Goal: Task Accomplishment & Management: Manage account settings

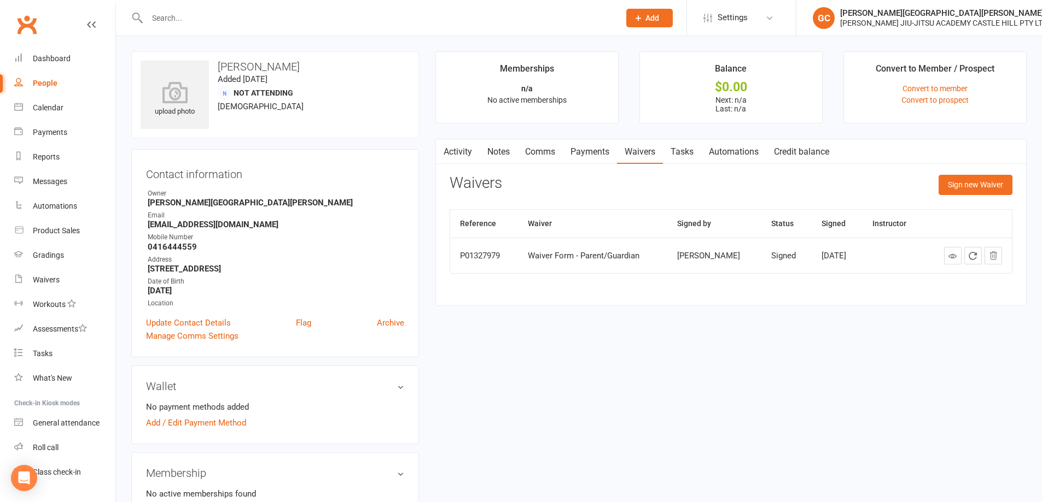
click at [188, 14] on input "text" at bounding box center [378, 17] width 468 height 15
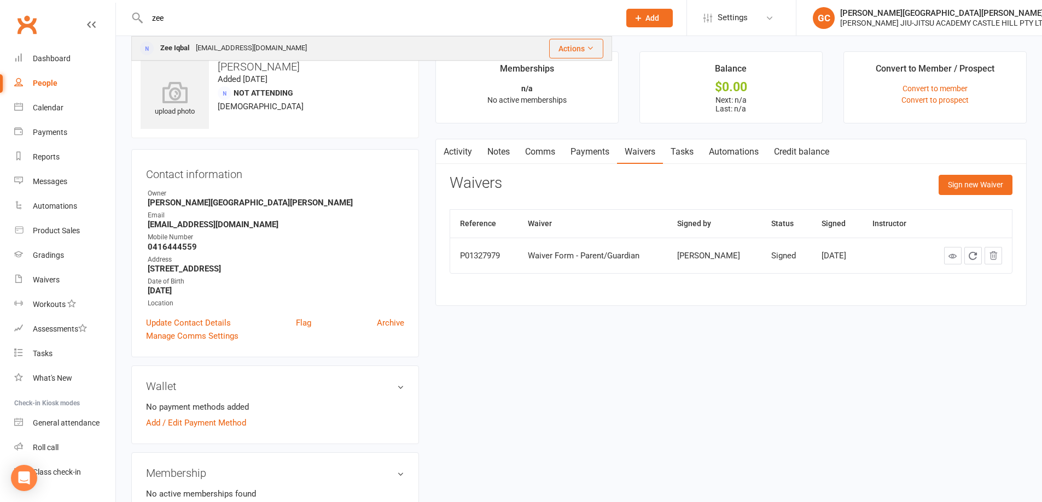
type input "zee"
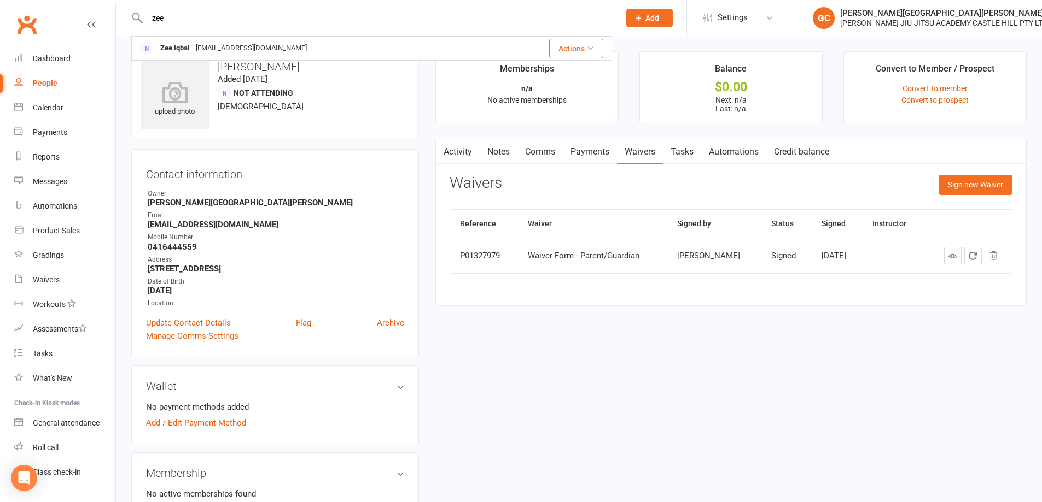
click at [190, 48] on div "Zee Iqbal" at bounding box center [175, 48] width 36 height 16
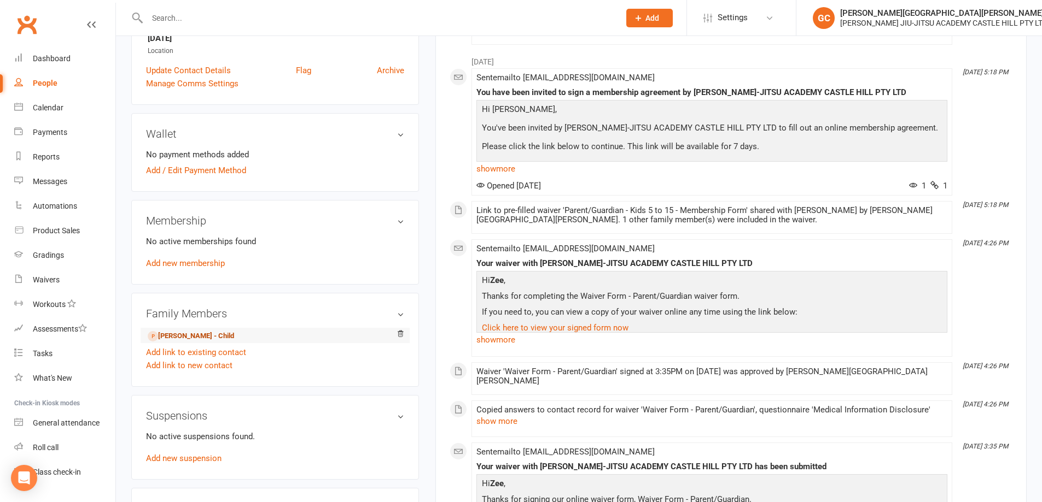
scroll to position [255, 0]
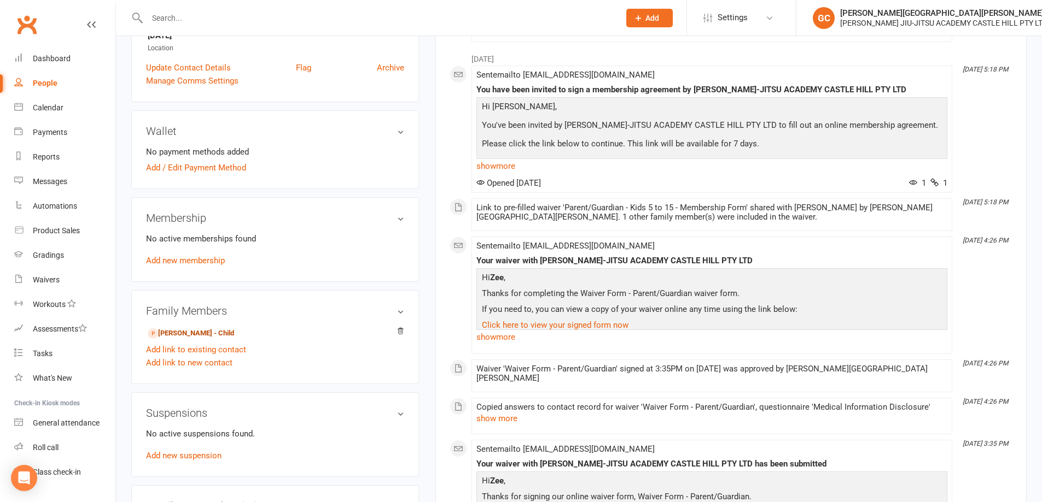
click at [195, 332] on link "[PERSON_NAME] - Child" at bounding box center [191, 333] width 86 height 11
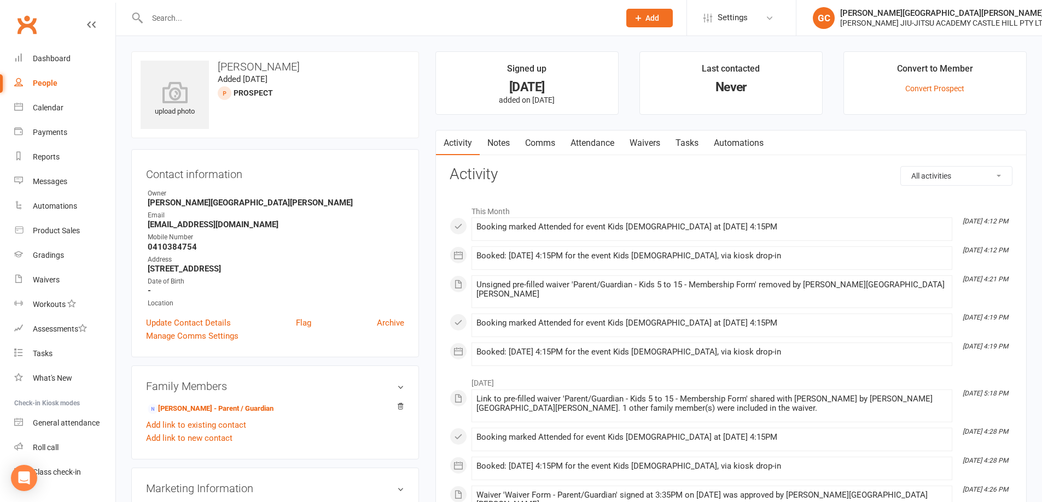
click at [596, 144] on link "Attendance" at bounding box center [592, 143] width 59 height 25
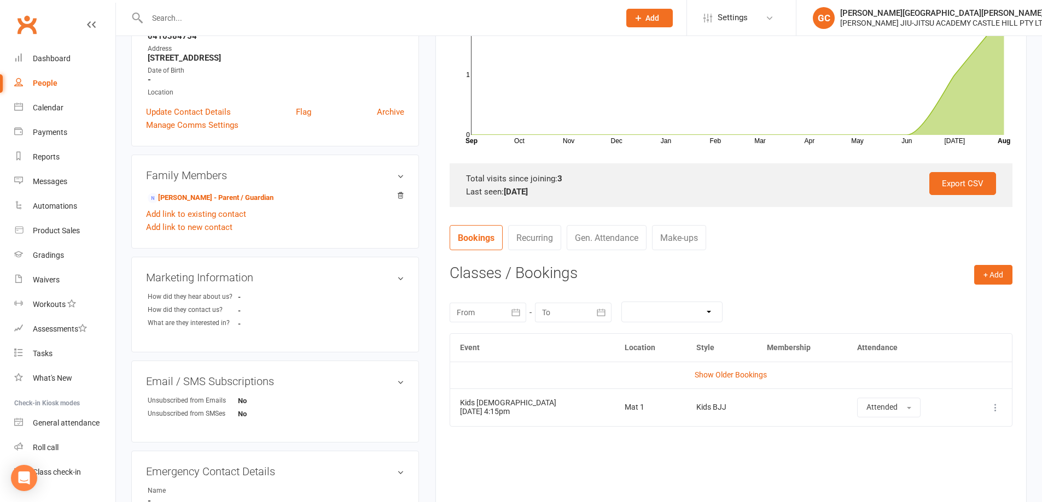
scroll to position [219, 0]
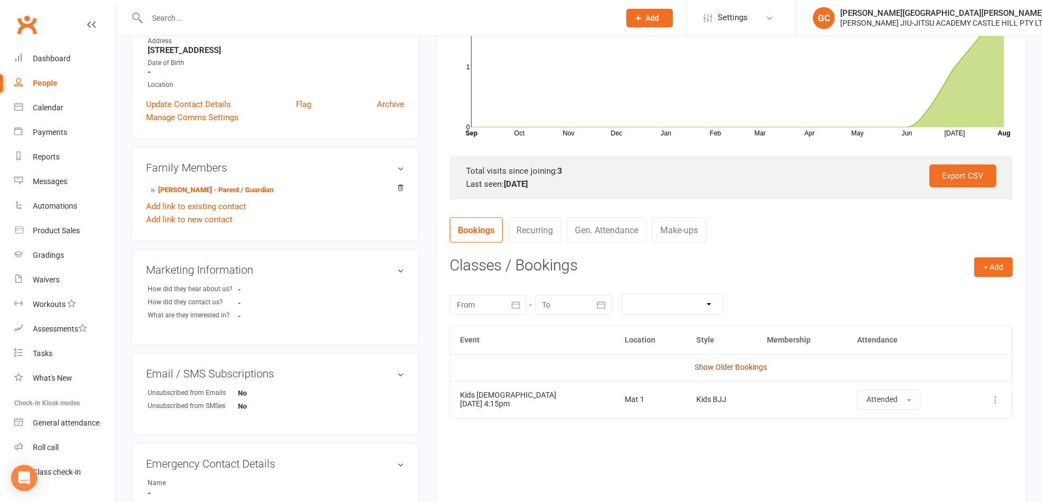
click at [733, 369] on link "Show Older Bookings" at bounding box center [730, 367] width 72 height 9
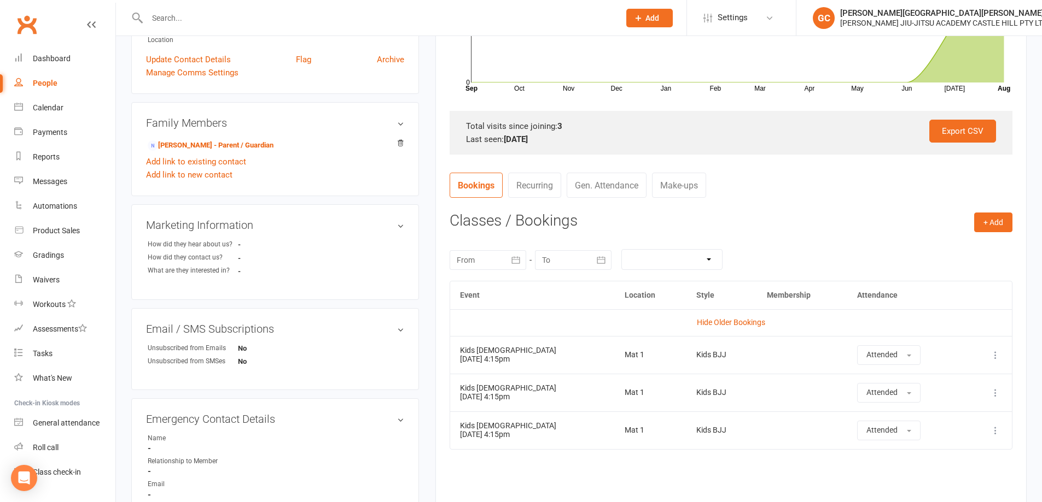
scroll to position [273, 0]
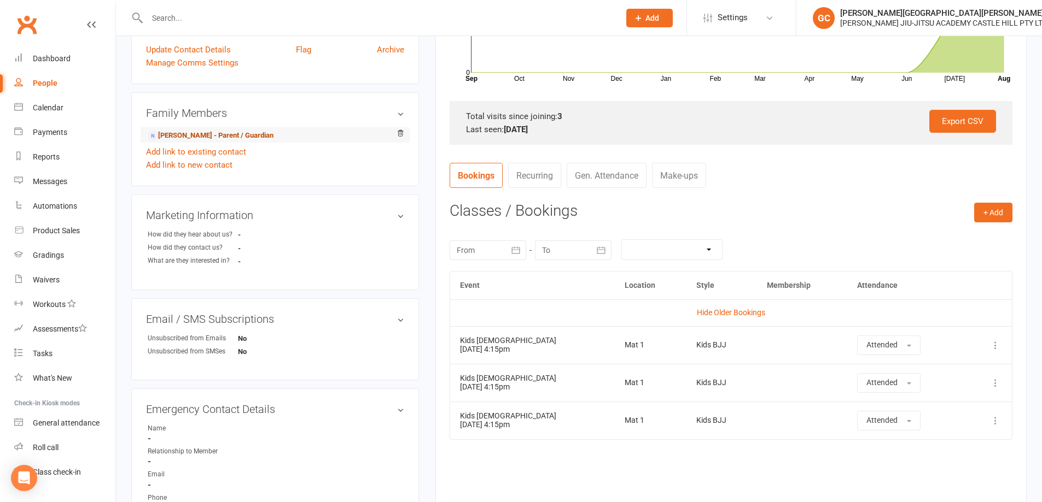
click at [209, 135] on link "[PERSON_NAME] - Parent / Guardian" at bounding box center [211, 135] width 126 height 11
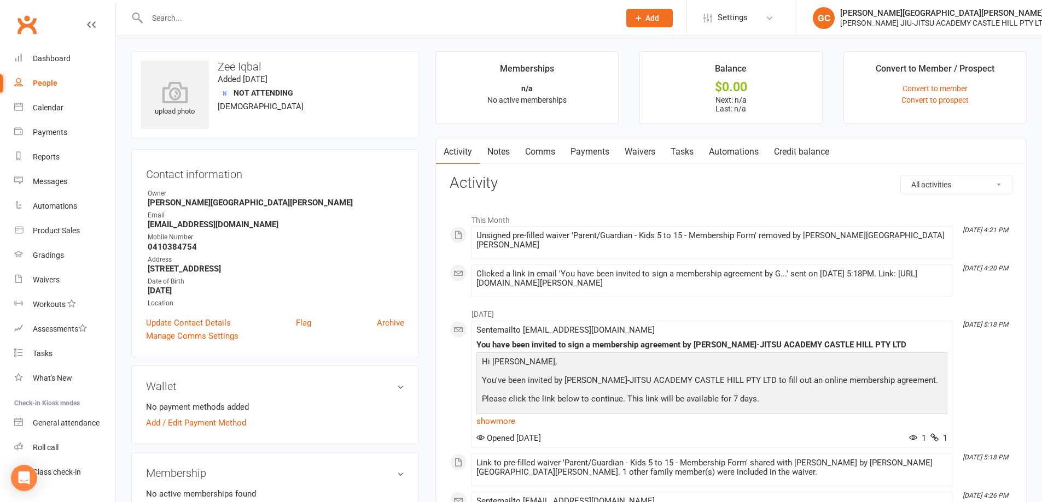
click at [641, 152] on link "Waivers" at bounding box center [640, 151] width 46 height 25
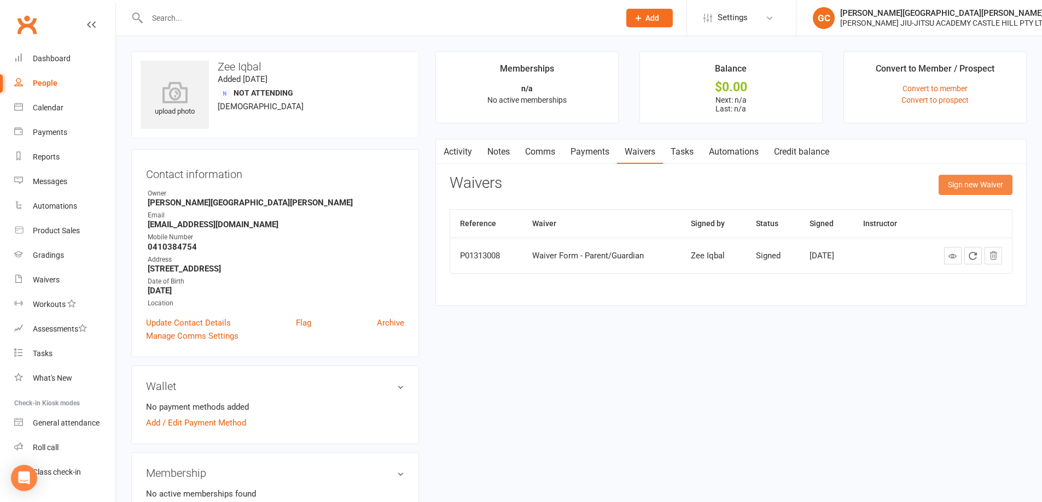
click at [981, 188] on button "Sign new Waiver" at bounding box center [975, 185] width 74 height 20
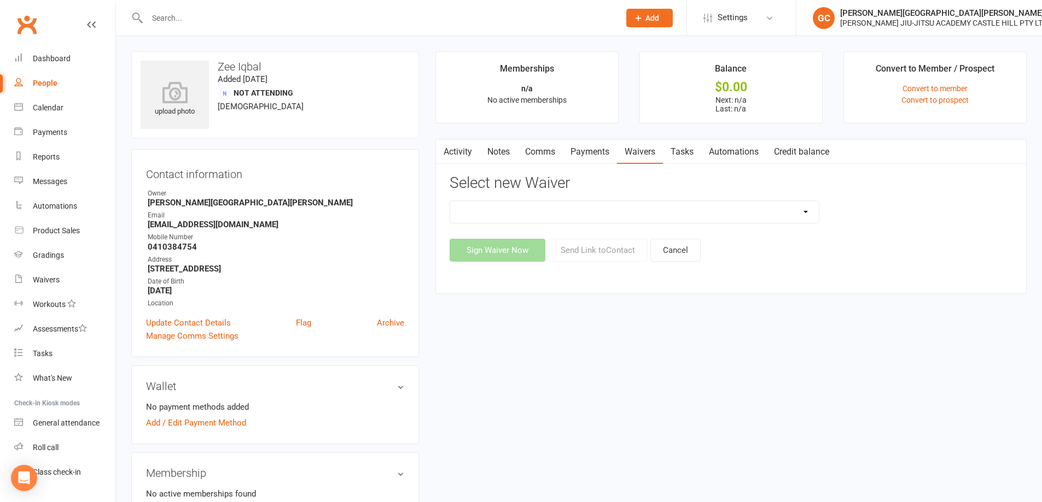
click at [656, 208] on select "Adult and Kids Combined Membership Form Adults Membership Form Member Transfer …" at bounding box center [634, 212] width 369 height 22
select select "13042"
click at [450, 201] on select "Adult and Kids Combined Membership Form Adults Membership Form Member Transfer …" at bounding box center [634, 212] width 369 height 22
click at [604, 250] on button "Send Link to Contact" at bounding box center [598, 250] width 100 height 23
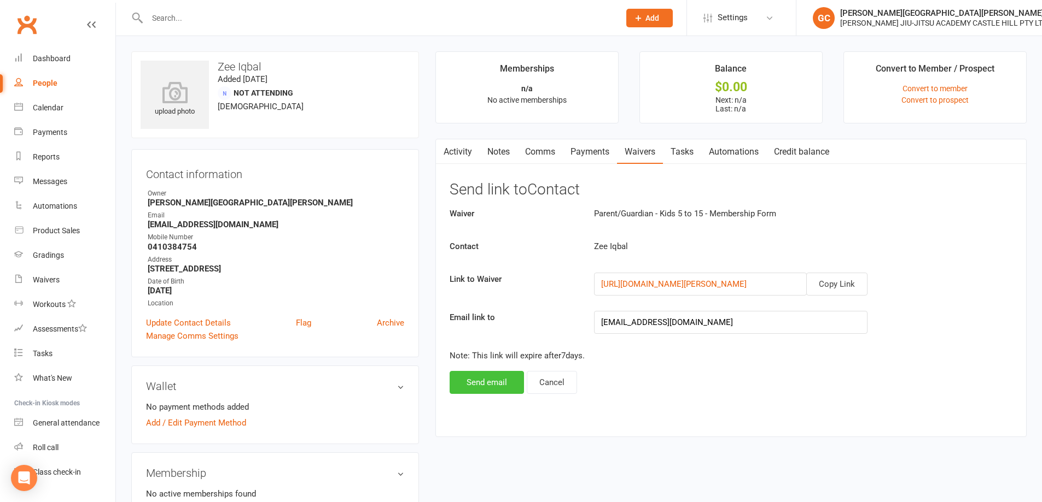
click at [484, 384] on button "Send email" at bounding box center [486, 382] width 74 height 23
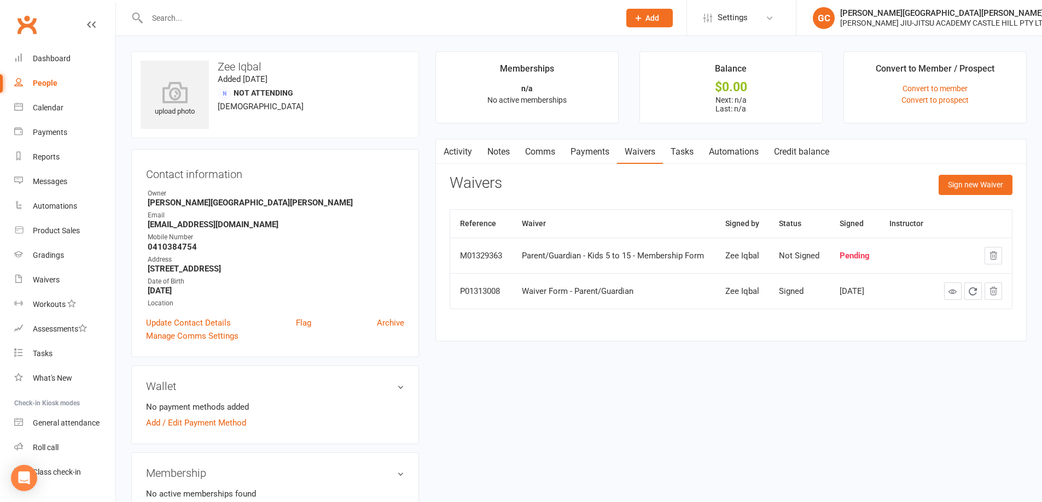
click at [197, 14] on input "text" at bounding box center [378, 17] width 468 height 15
type input "atlas"
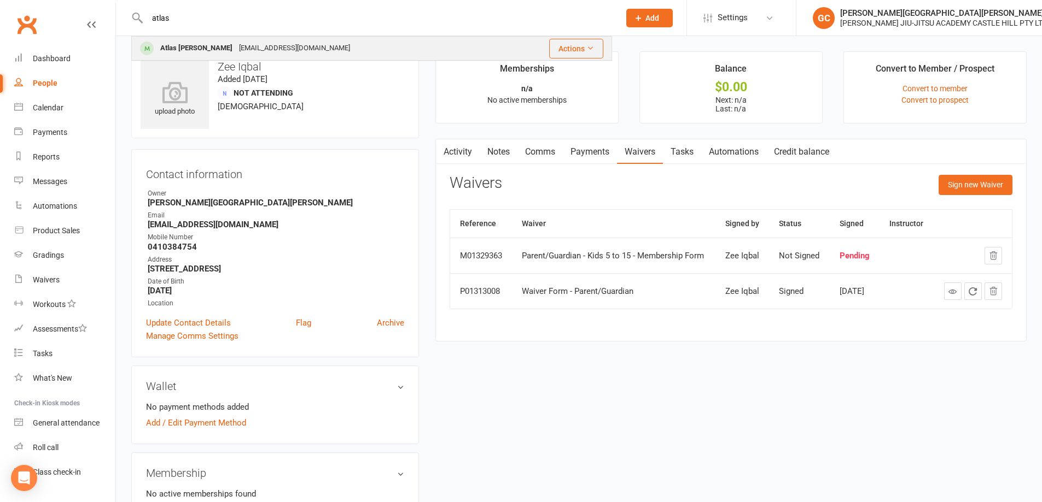
click at [191, 48] on div "Atlas [PERSON_NAME]" at bounding box center [196, 48] width 79 height 16
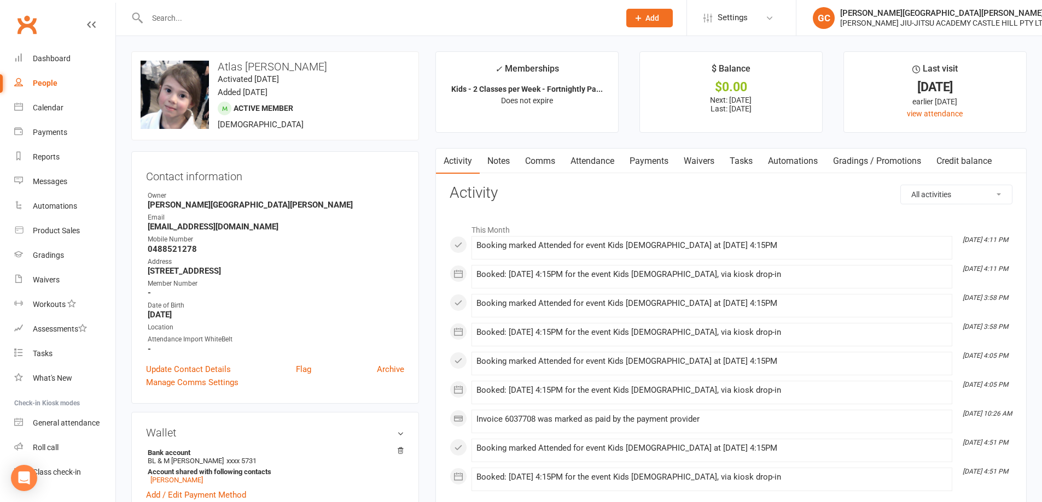
click at [184, 17] on input "text" at bounding box center [378, 17] width 468 height 15
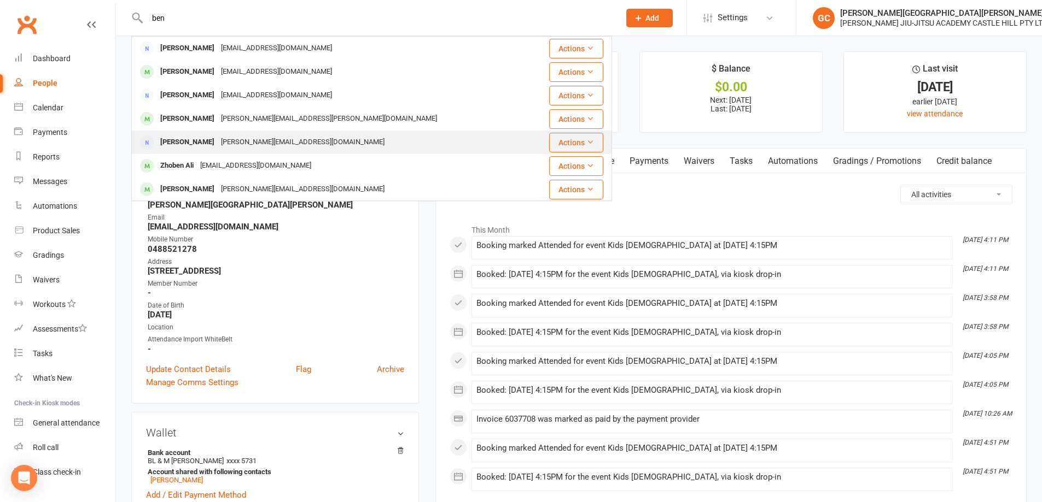
type input "ben"
click at [190, 144] on div "[PERSON_NAME]" at bounding box center [187, 142] width 61 height 16
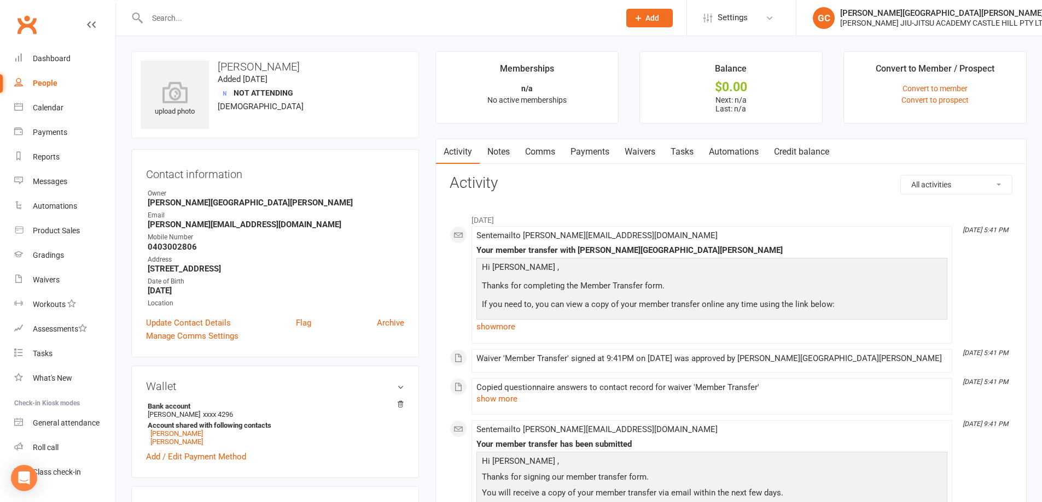
click at [169, 22] on input "text" at bounding box center [378, 17] width 468 height 15
click at [46, 110] on div "Calendar" at bounding box center [48, 107] width 31 height 9
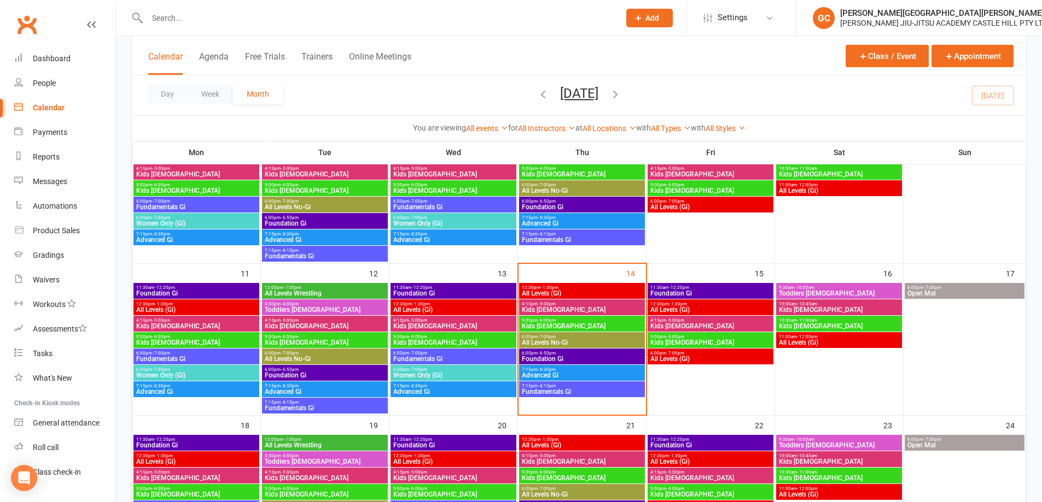
scroll to position [273, 0]
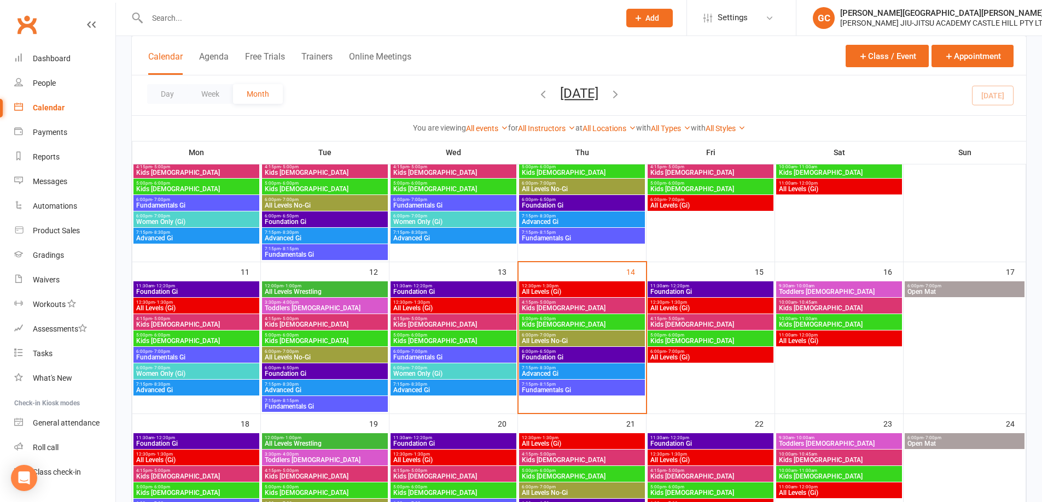
click at [546, 323] on span "Kids [DEMOGRAPHIC_DATA]" at bounding box center [581, 324] width 121 height 7
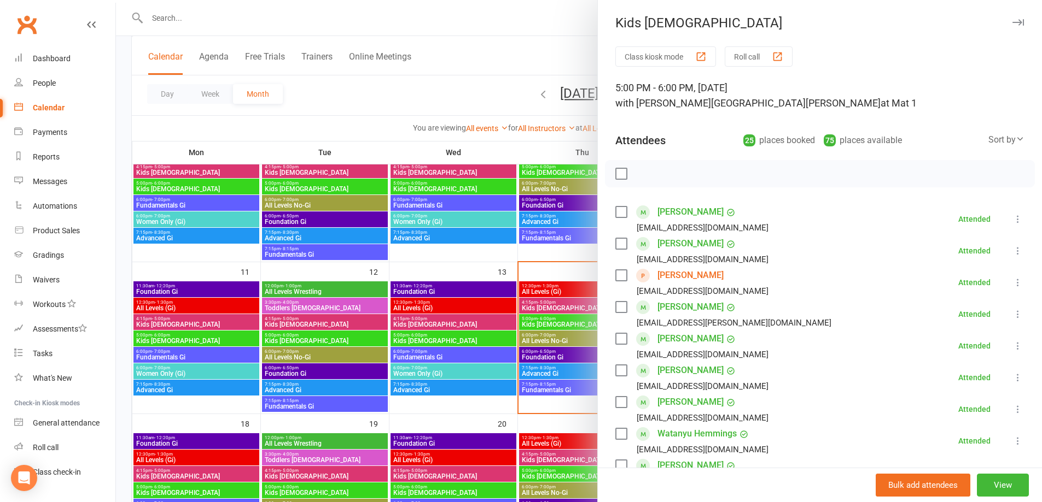
click at [544, 307] on div at bounding box center [579, 251] width 926 height 502
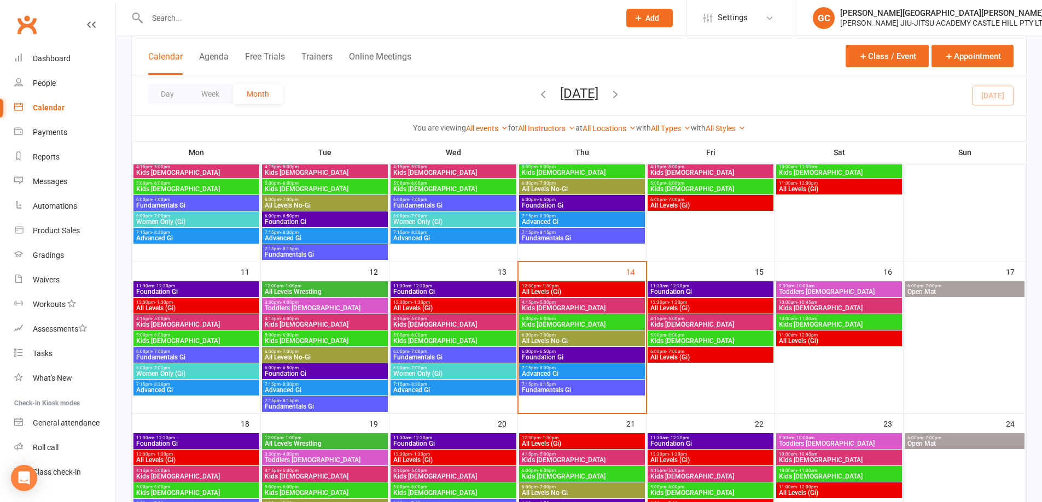
click at [544, 307] on span "Kids [DEMOGRAPHIC_DATA]" at bounding box center [581, 308] width 121 height 7
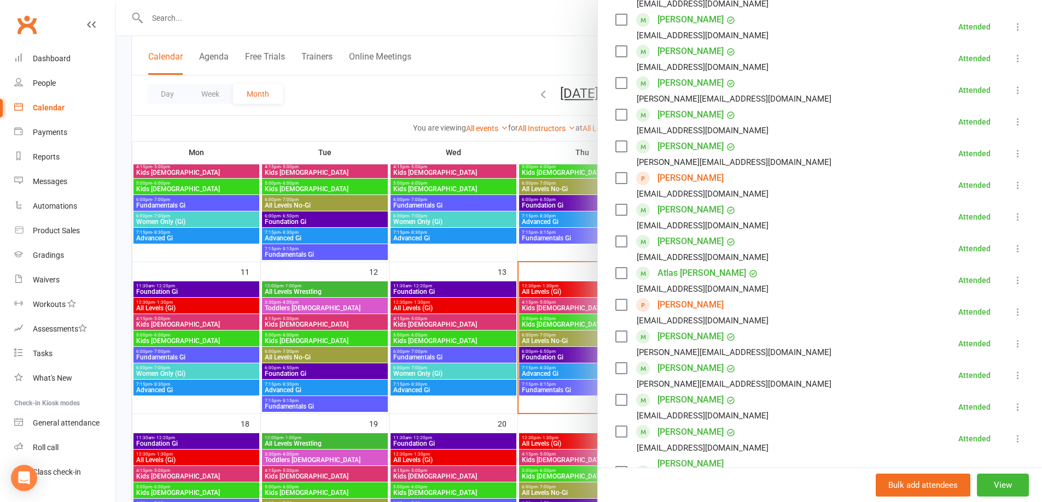
scroll to position [310, 0]
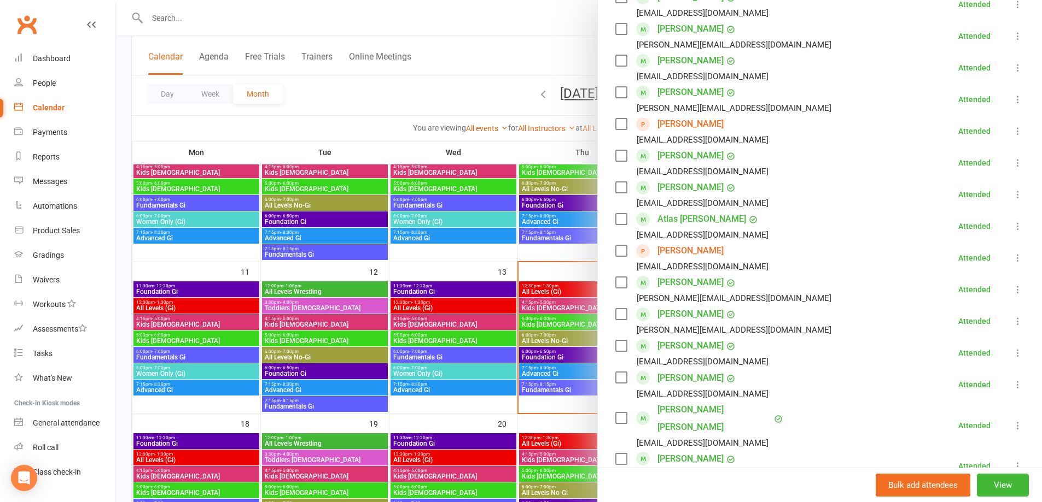
click at [680, 251] on link "[PERSON_NAME]" at bounding box center [690, 250] width 66 height 17
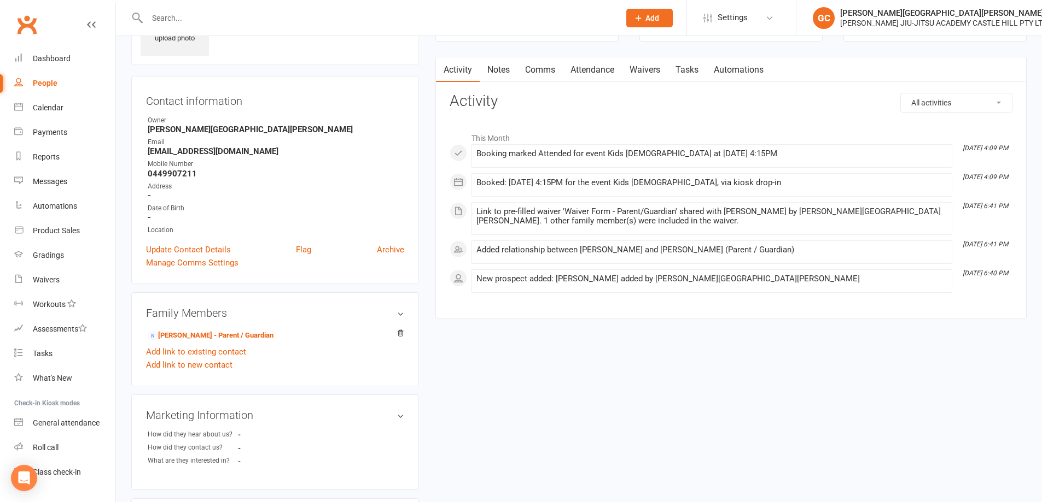
scroll to position [91, 0]
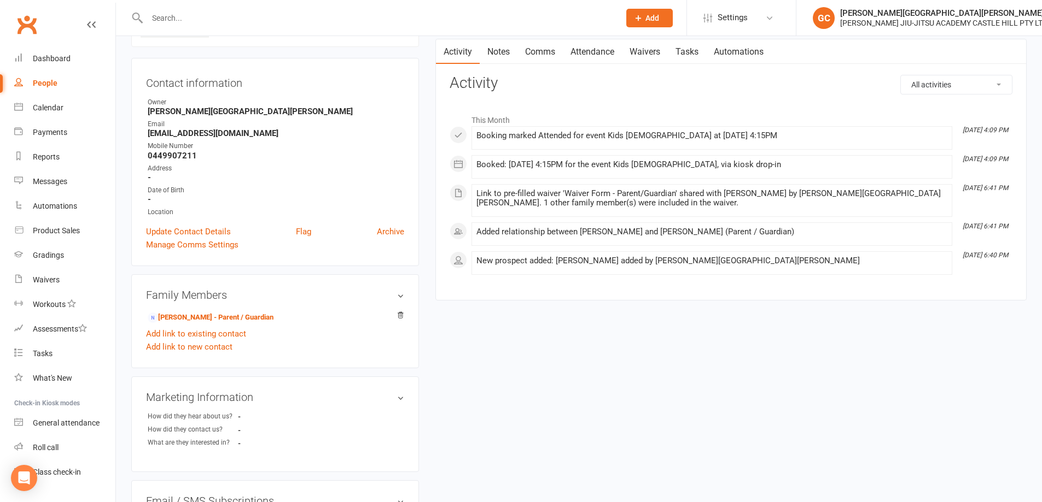
click at [177, 17] on input "text" at bounding box center [378, 17] width 468 height 15
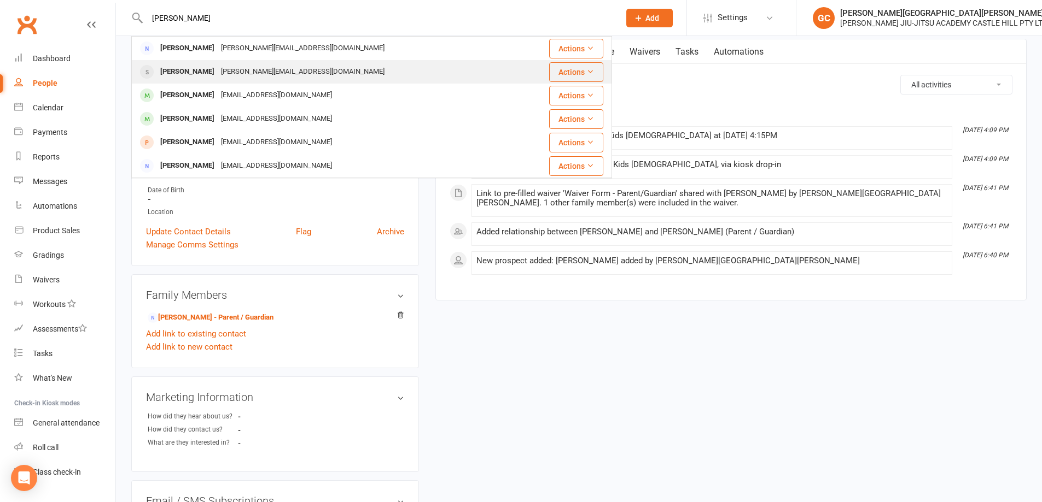
type input "[PERSON_NAME]"
click at [190, 69] on div "[PERSON_NAME]" at bounding box center [187, 72] width 61 height 16
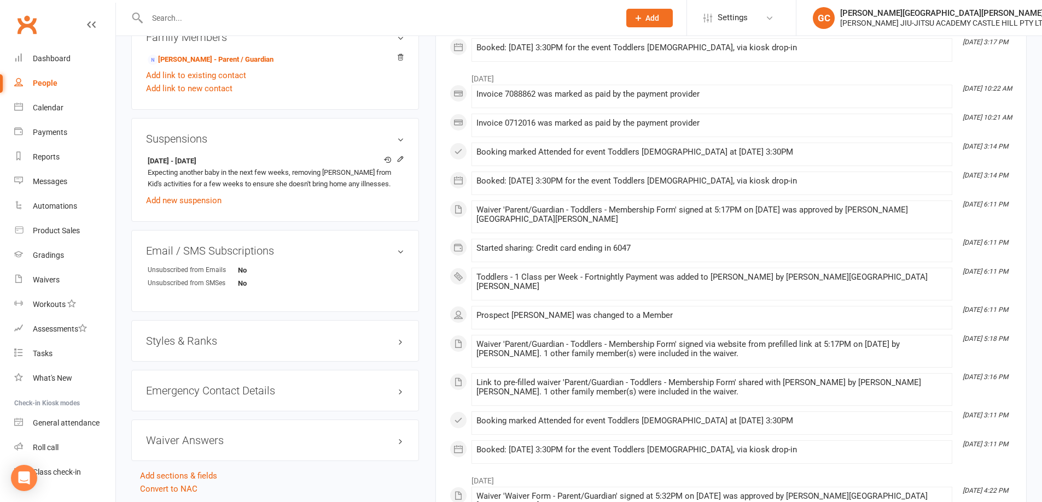
scroll to position [619, 0]
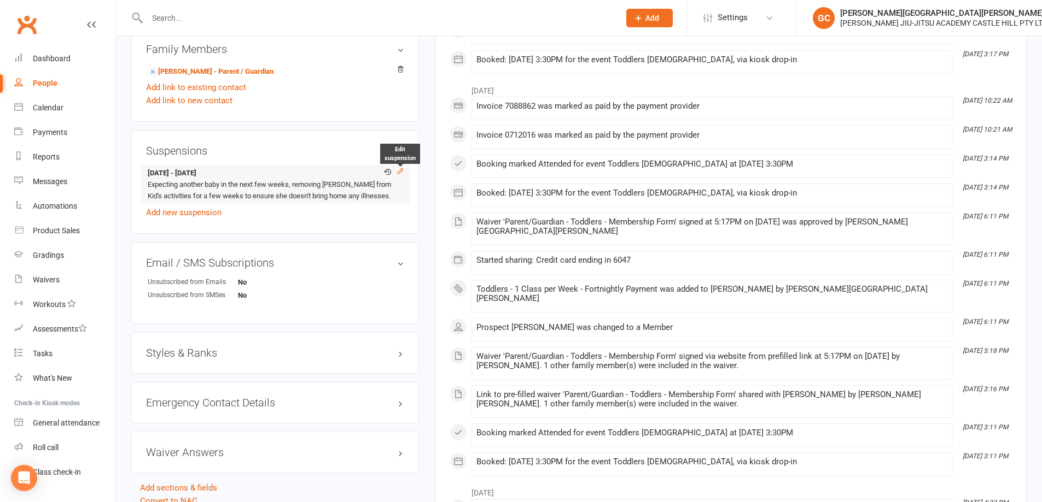
click at [401, 171] on icon at bounding box center [400, 171] width 8 height 8
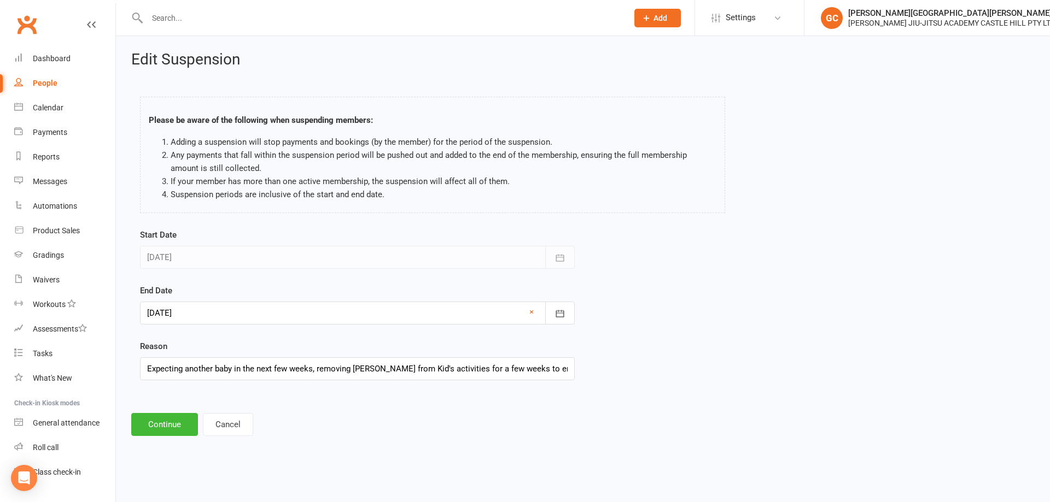
click at [233, 312] on div at bounding box center [357, 313] width 435 height 23
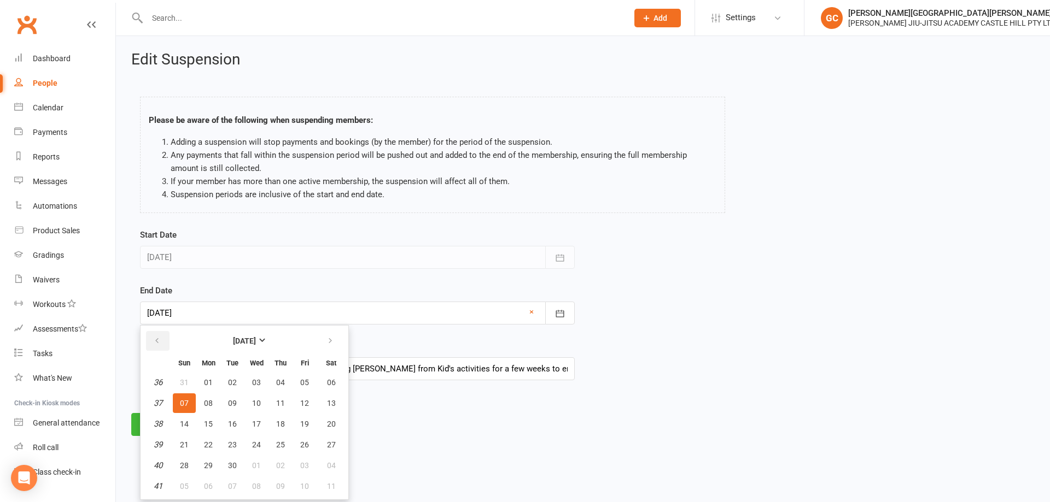
click at [156, 345] on icon "button" at bounding box center [157, 341] width 8 height 9
click at [207, 444] on span "18" at bounding box center [208, 445] width 9 height 9
type input "[DATE]"
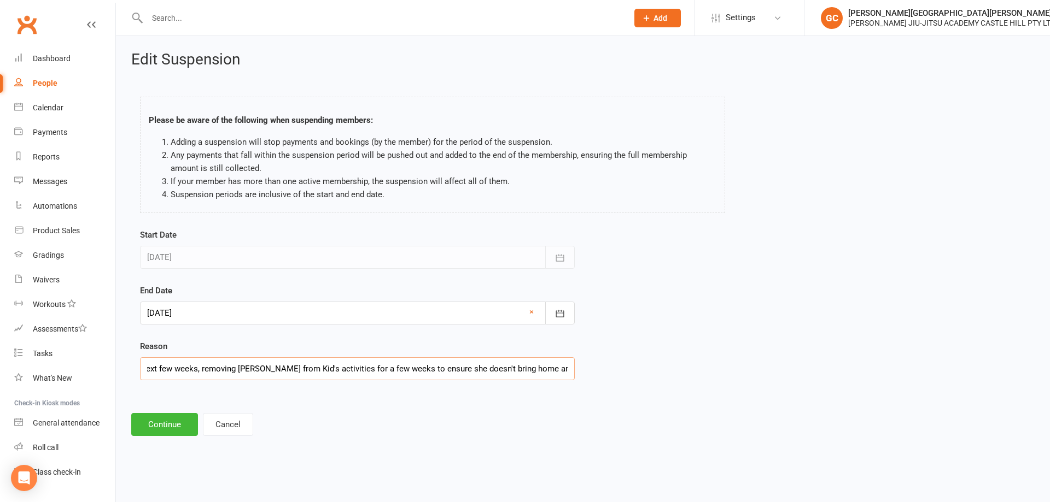
scroll to position [0, 116]
drag, startPoint x: 474, startPoint y: 369, endPoint x: 622, endPoint y: 366, distance: 148.2
click at [622, 366] on div "Start Date [DATE] [DATE] Sun Mon Tue Wed Thu Fri Sat 31 27 28 29 30 31 01 02 32…" at bounding box center [583, 312] width 902 height 167
click at [677, 372] on div "Start Date [DATE] [DATE] Sun Mon Tue Wed Thu Fri Sat 31 27 28 29 30 31 01 02 32…" at bounding box center [583, 312] width 902 height 167
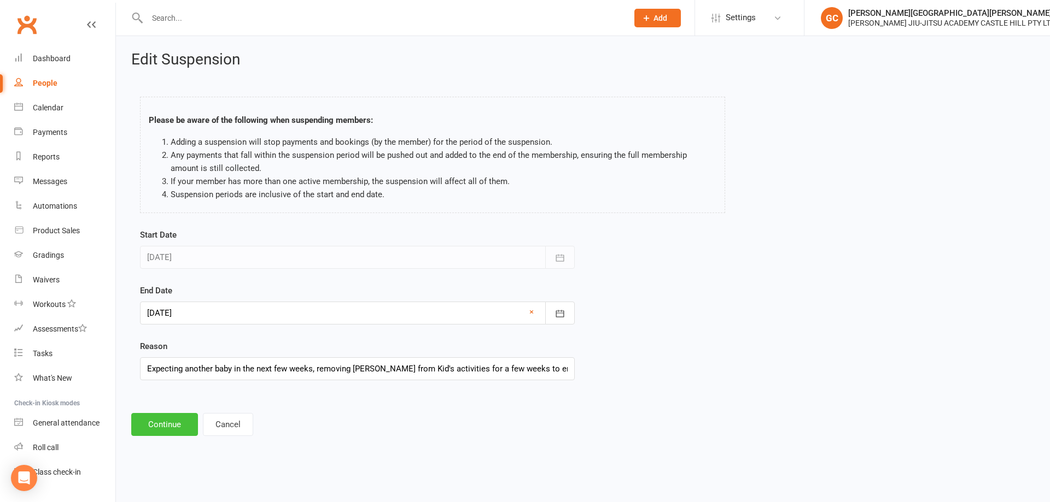
click at [169, 427] on button "Continue" at bounding box center [164, 424] width 67 height 23
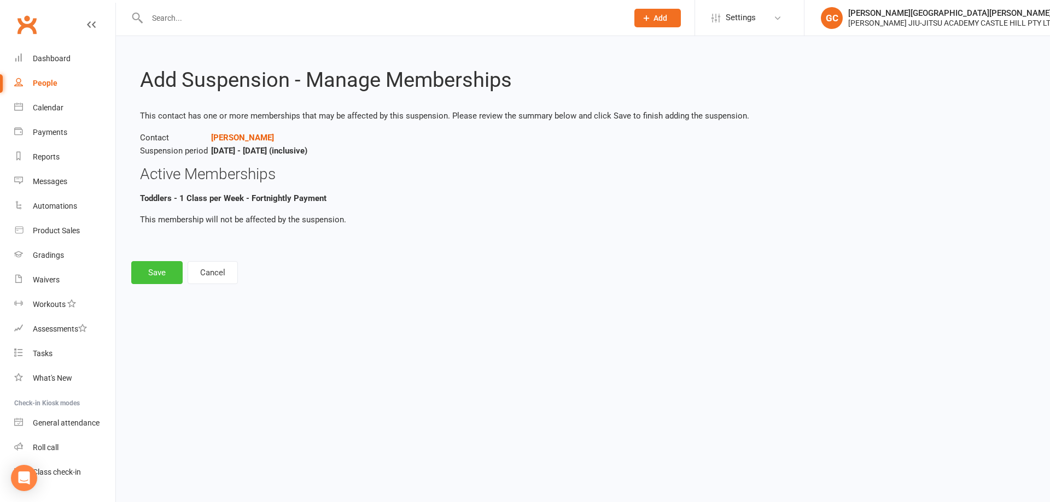
click at [161, 268] on button "Save" at bounding box center [156, 272] width 51 height 23
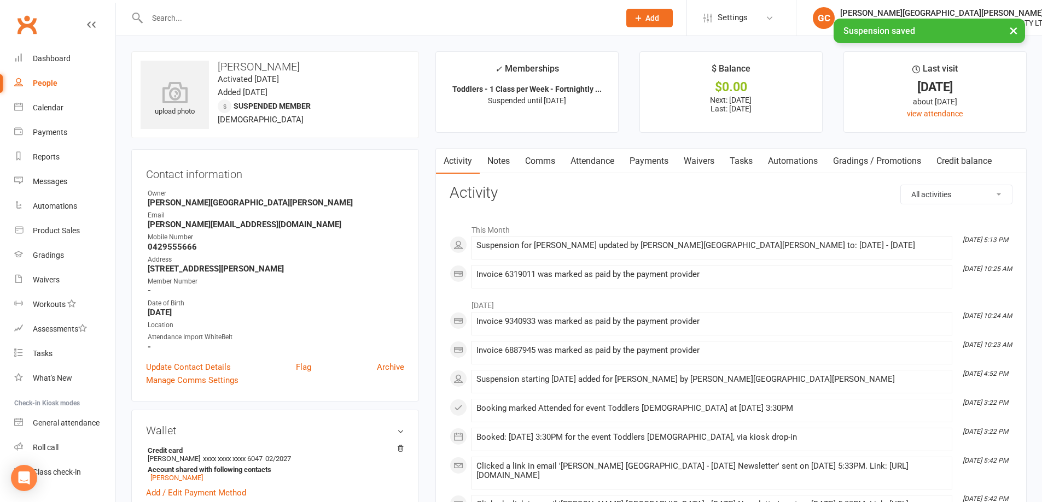
click at [662, 156] on link "Payments" at bounding box center [649, 161] width 54 height 25
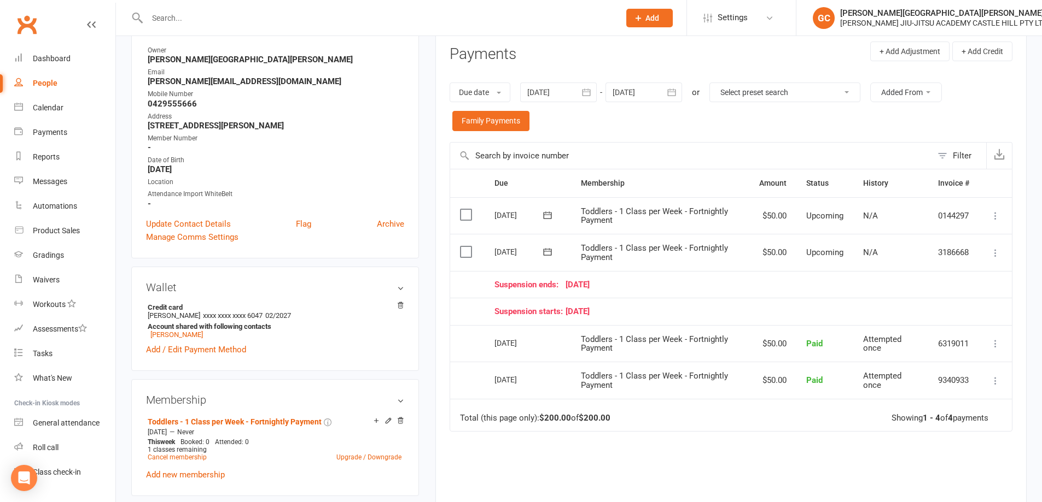
scroll to position [146, 0]
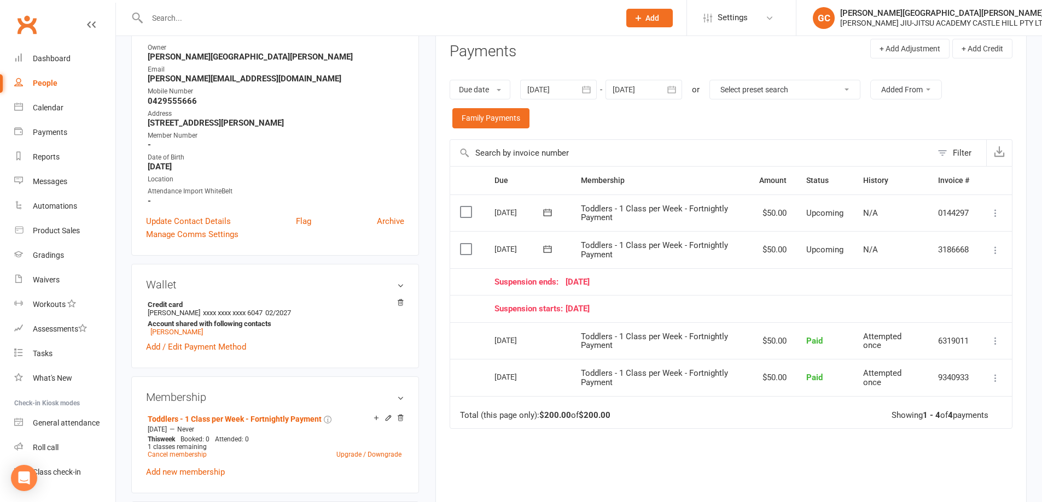
click at [43, 86] on div "People" at bounding box center [45, 83] width 25 height 9
select select "100"
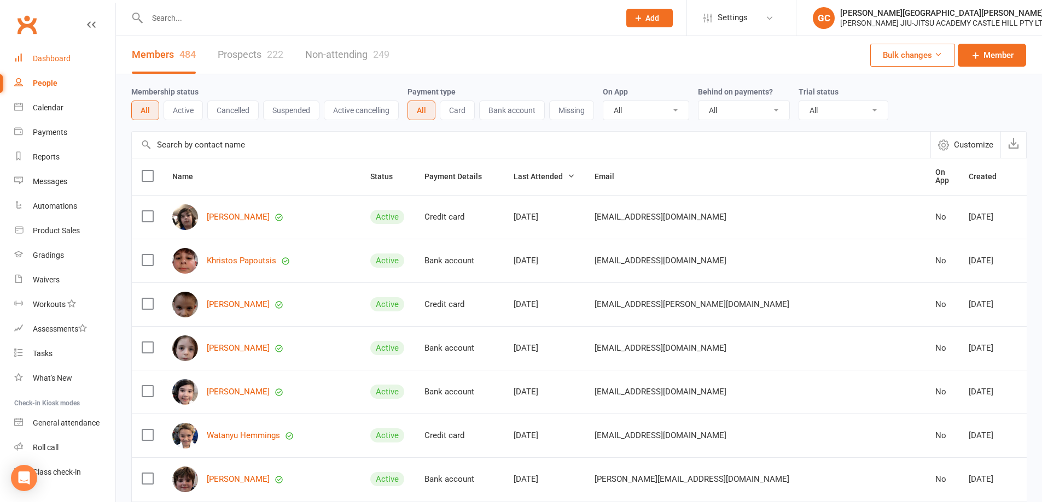
click at [50, 59] on div "Dashboard" at bounding box center [52, 58] width 38 height 9
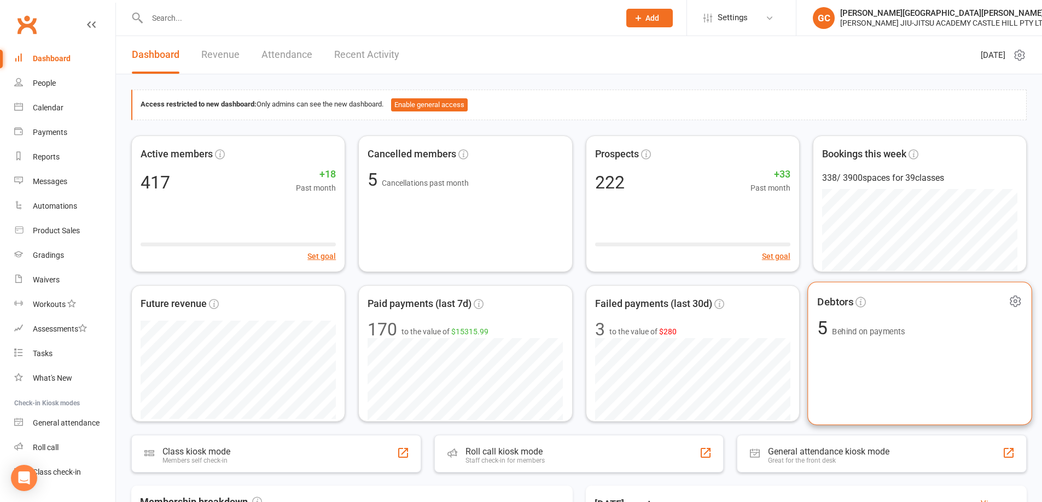
click at [868, 329] on span "Behind on payments" at bounding box center [868, 331] width 73 height 9
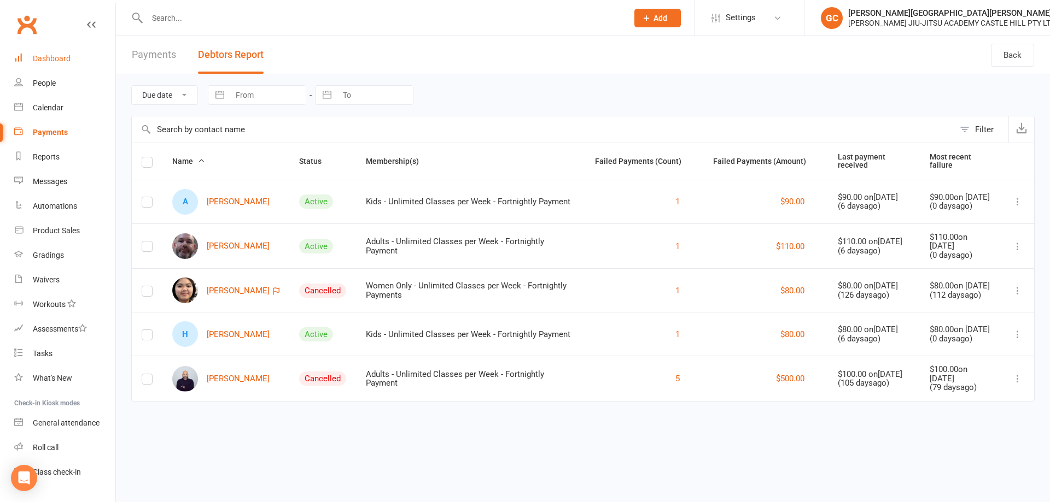
click at [51, 59] on div "Dashboard" at bounding box center [52, 58] width 38 height 9
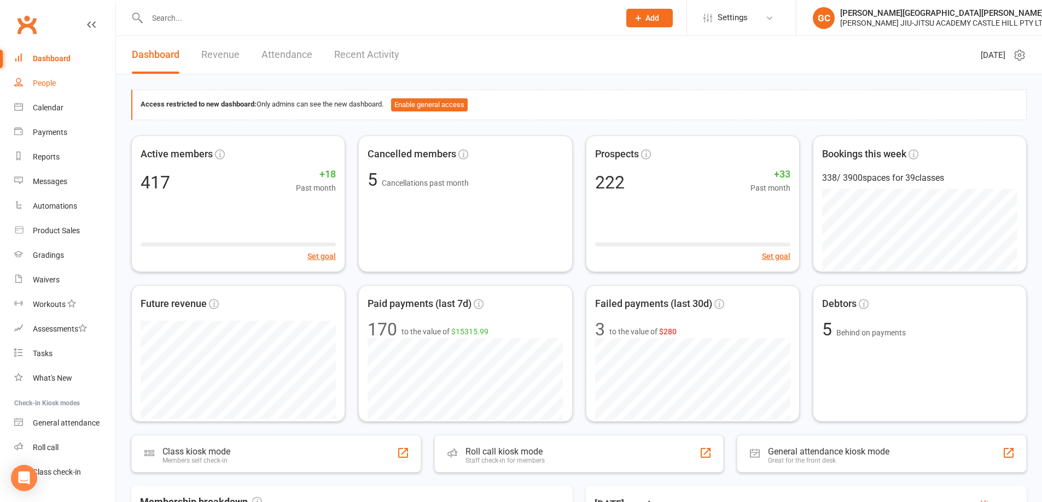
click at [40, 84] on div "People" at bounding box center [44, 83] width 23 height 9
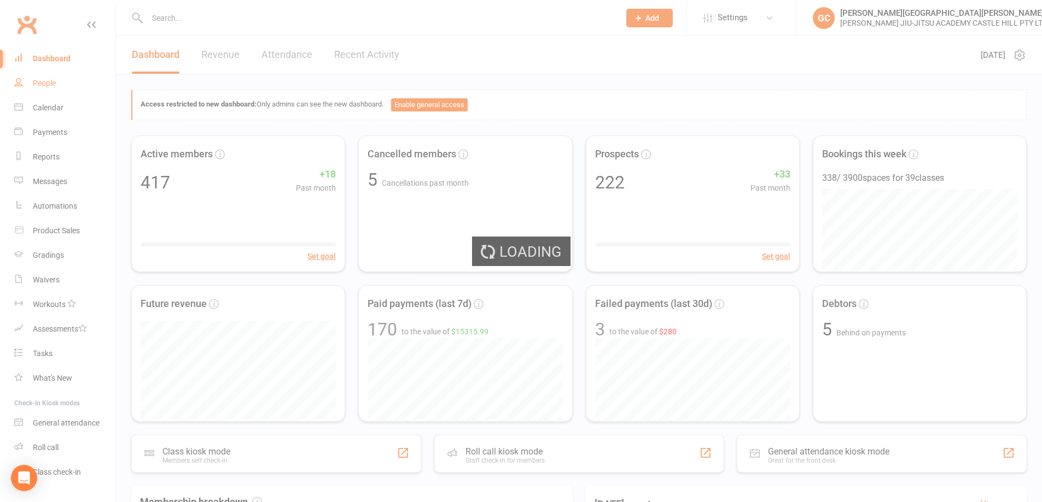
select select "100"
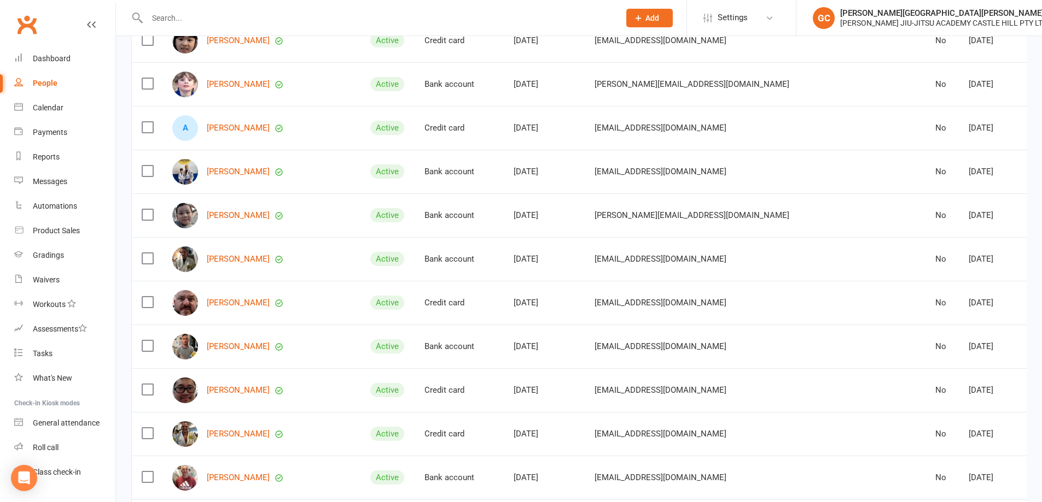
scroll to position [1932, 0]
